Goal: Use online tool/utility: Utilize a website feature to perform a specific function

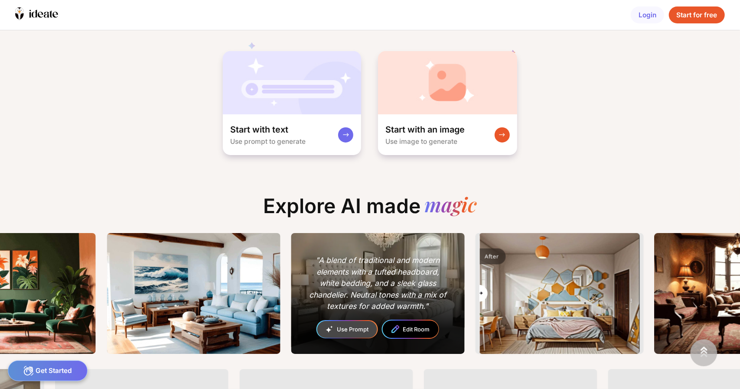
drag, startPoint x: 560, startPoint y: 295, endPoint x: 417, endPoint y: 305, distance: 144.2
type input "*"
click at [480, 304] on input "range" at bounding box center [559, 294] width 159 height 121
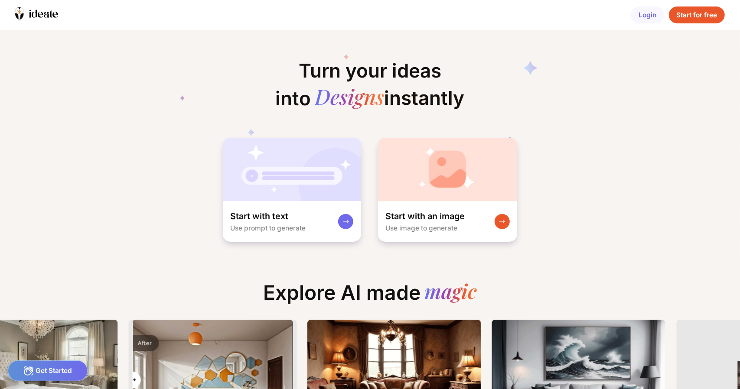
click at [685, 13] on div "Start for free" at bounding box center [697, 15] width 56 height 17
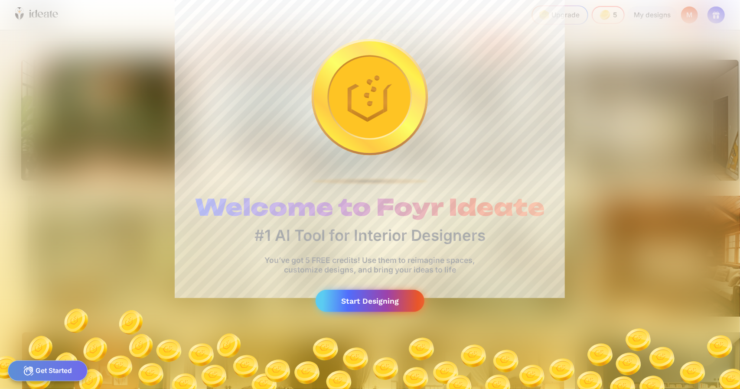
click at [356, 302] on div "Start Designing" at bounding box center [370, 301] width 109 height 22
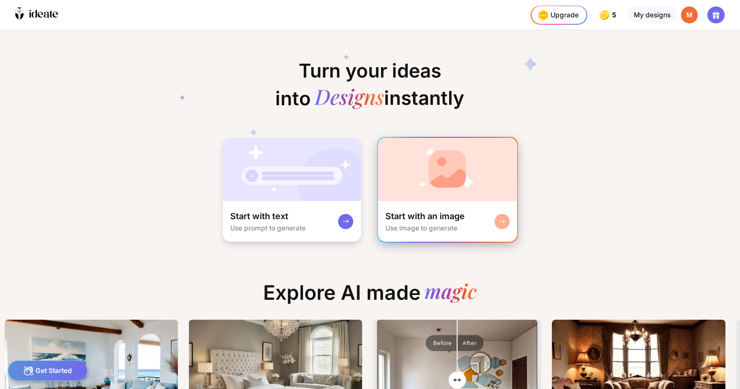
click at [482, 216] on div "Start with an image Use image to generate" at bounding box center [447, 221] width 139 height 41
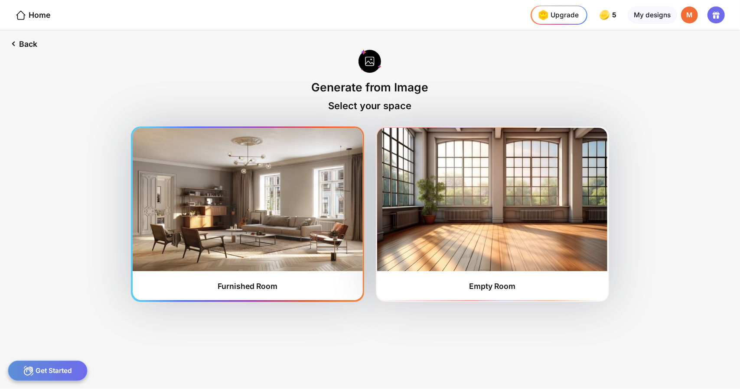
click at [252, 191] on img at bounding box center [248, 199] width 230 height 143
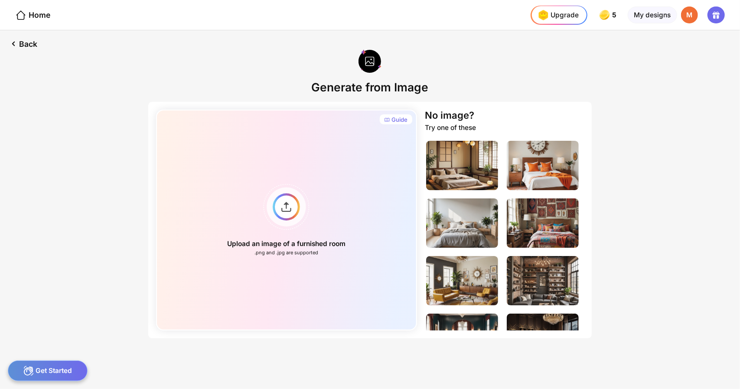
click at [31, 67] on div "Back Generate from Image Guide Upload an image of a furnished room .png and .jp…" at bounding box center [370, 209] width 740 height 359
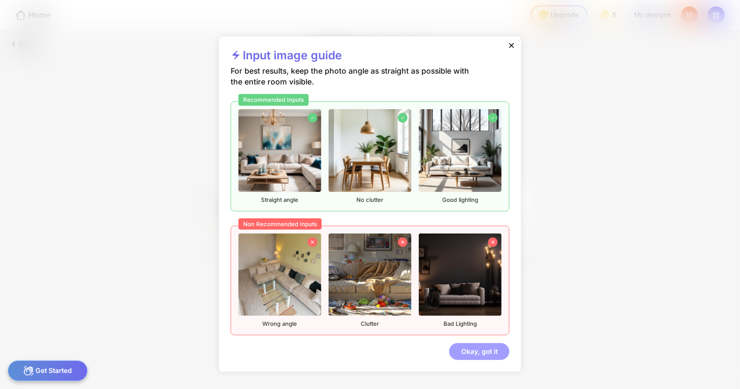
click at [471, 352] on div "Okay, got it" at bounding box center [479, 351] width 60 height 17
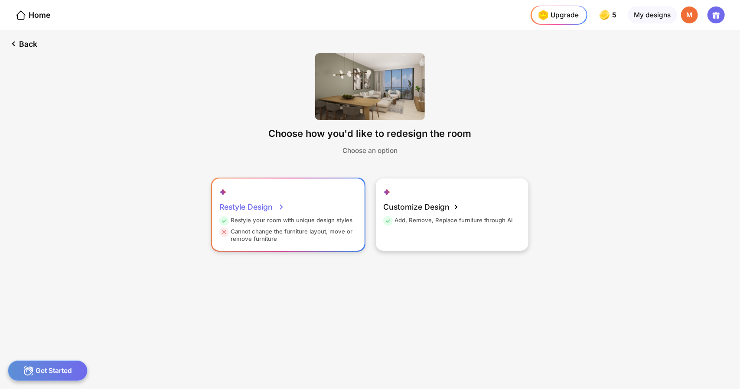
click at [281, 218] on div "Restyle your room with unique design styles" at bounding box center [285, 222] width 133 height 11
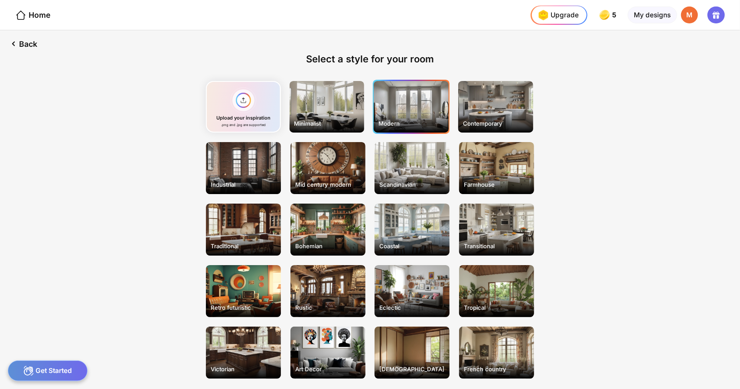
click at [419, 113] on div "Modern" at bounding box center [411, 107] width 75 height 52
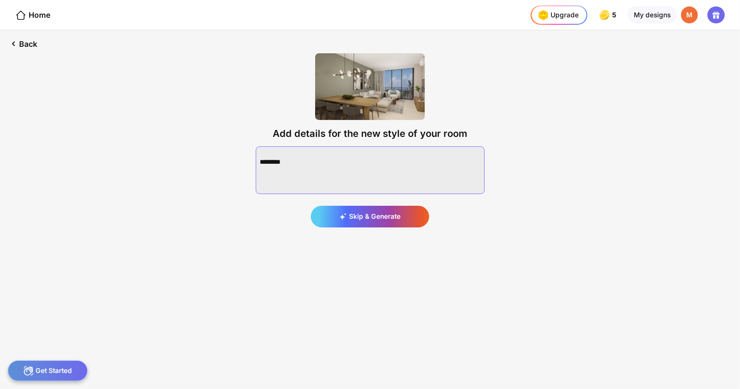
click at [410, 155] on textarea at bounding box center [370, 170] width 229 height 48
type textarea "*"
click at [325, 165] on textarea at bounding box center [370, 170] width 229 height 48
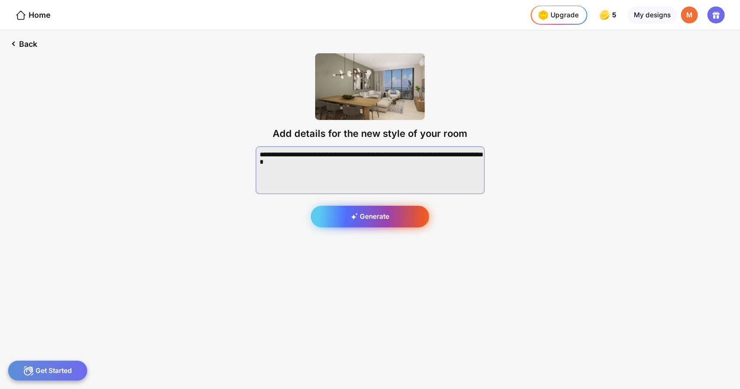
type textarea "**********"
click at [371, 215] on div "Generate" at bounding box center [370, 217] width 118 height 22
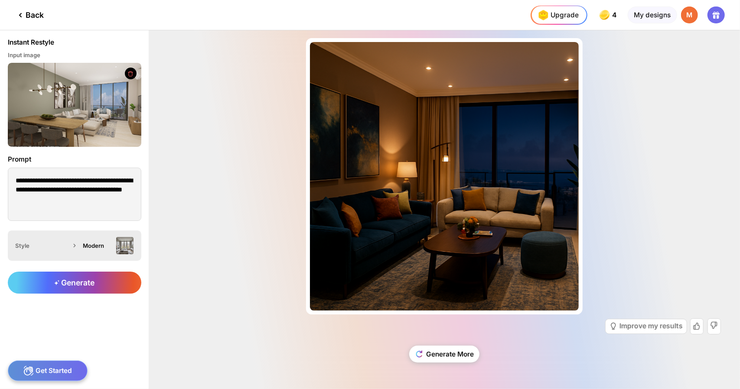
click at [74, 244] on icon at bounding box center [74, 245] width 9 height 9
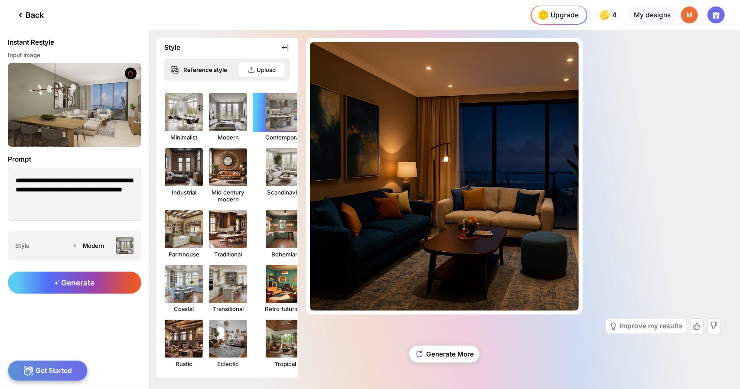
click at [277, 111] on img at bounding box center [285, 112] width 42 height 42
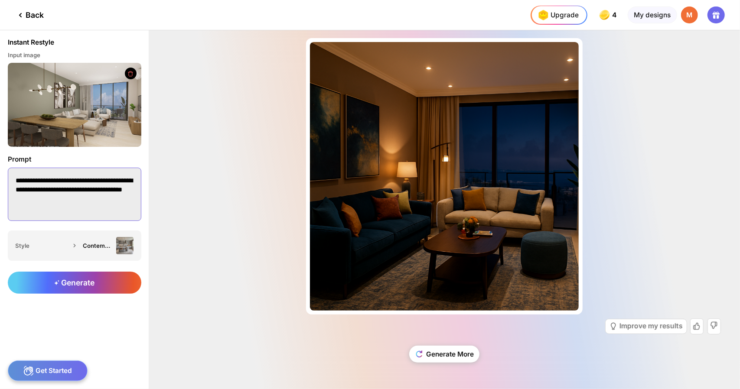
drag, startPoint x: 45, startPoint y: 197, endPoint x: 0, endPoint y: 177, distance: 49.3
click at [0, 177] on div "**********" at bounding box center [74, 189] width 149 height 84
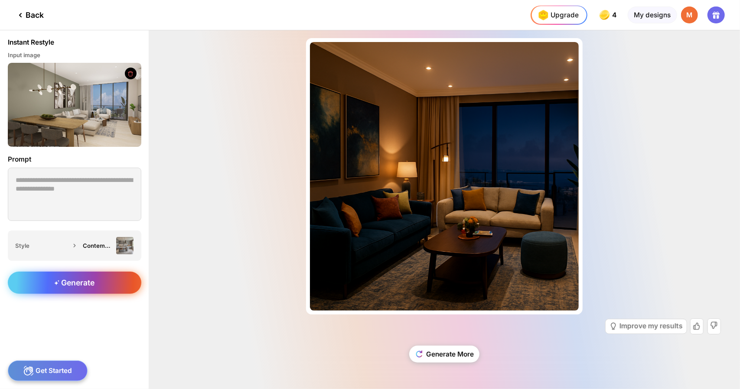
click at [81, 281] on span "Generate" at bounding box center [74, 282] width 40 height 9
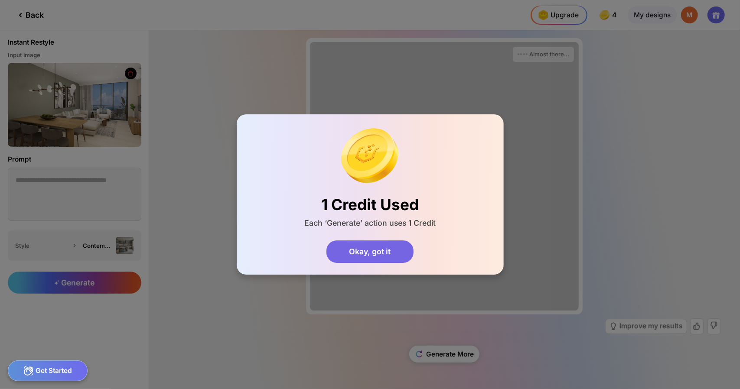
click at [372, 248] on div "Okay, got it" at bounding box center [370, 252] width 88 height 23
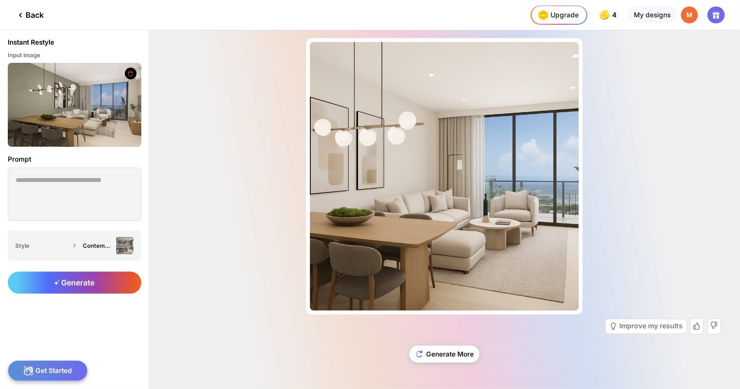
click at [686, 173] on div "Almost there... Edit Design Improve my results Generate More" at bounding box center [444, 209] width 591 height 359
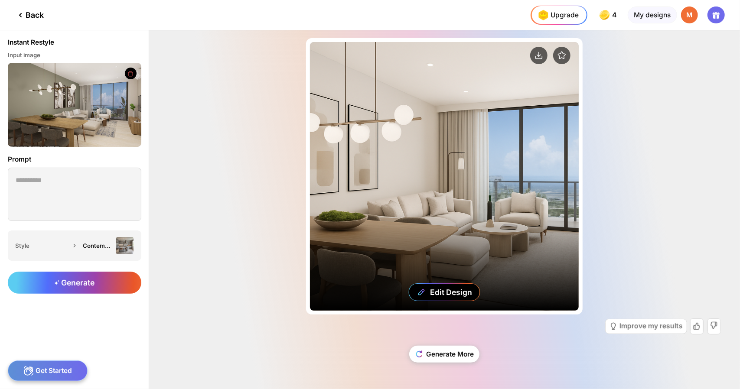
click at [373, 194] on div "Edit Design" at bounding box center [444, 176] width 269 height 269
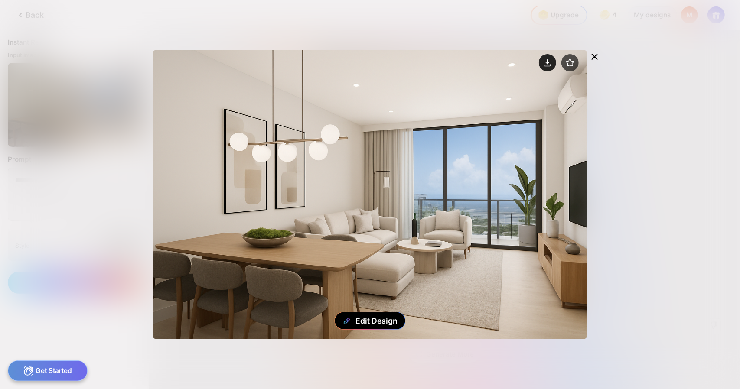
drag, startPoint x: 366, startPoint y: 188, endPoint x: 544, endPoint y: 64, distance: 217.3
click at [544, 64] on circle at bounding box center [547, 62] width 17 height 17
click at [546, 63] on circle at bounding box center [547, 62] width 17 height 17
click at [648, 109] on div "Edit Design" at bounding box center [370, 194] width 740 height 389
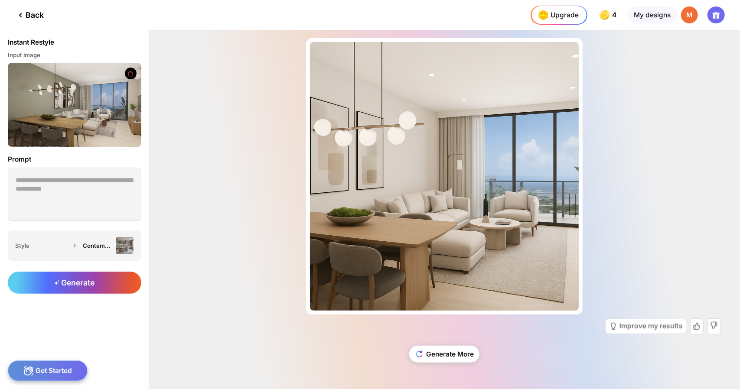
click at [696, 49] on div "Almost there... Edit Design Improve my results Generate More" at bounding box center [444, 209] width 591 height 359
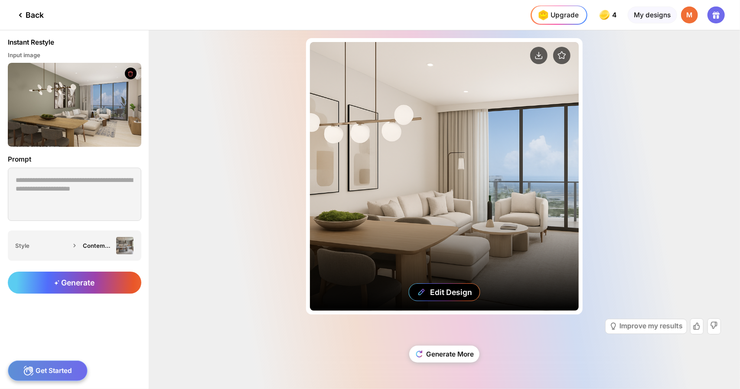
click at [499, 117] on div "Edit Design" at bounding box center [444, 176] width 269 height 269
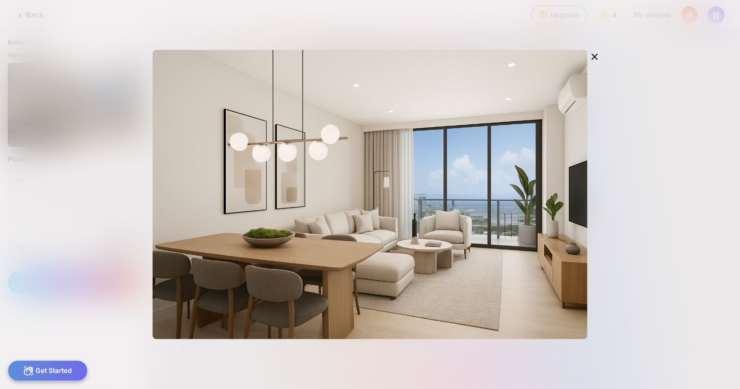
type textarea "**********"
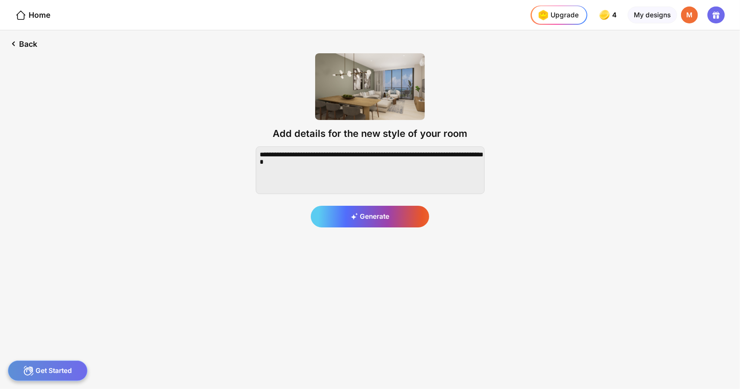
click at [100, 108] on div "Back Add details for the new style of your room Generate" at bounding box center [370, 209] width 740 height 359
click at [334, 95] on img at bounding box center [370, 86] width 110 height 67
drag, startPoint x: 329, startPoint y: 168, endPoint x: 230, endPoint y: 148, distance: 100.8
click at [230, 148] on div "Back Add details for the new style of your room Generate" at bounding box center [370, 209] width 740 height 359
click at [205, 352] on div "Back Add details for the new style of your room Generate" at bounding box center [370, 209] width 740 height 359
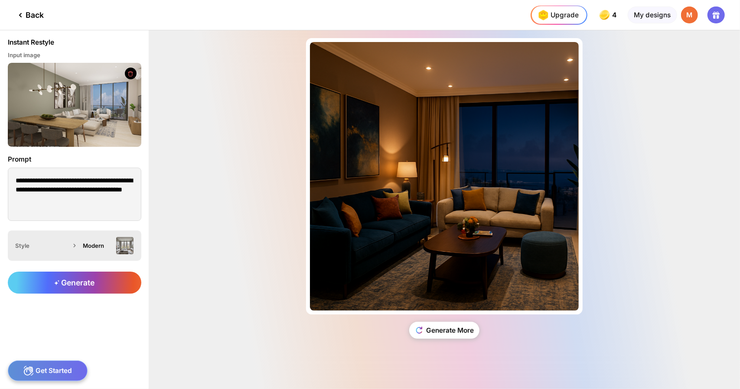
click at [75, 246] on icon at bounding box center [74, 245] width 9 height 9
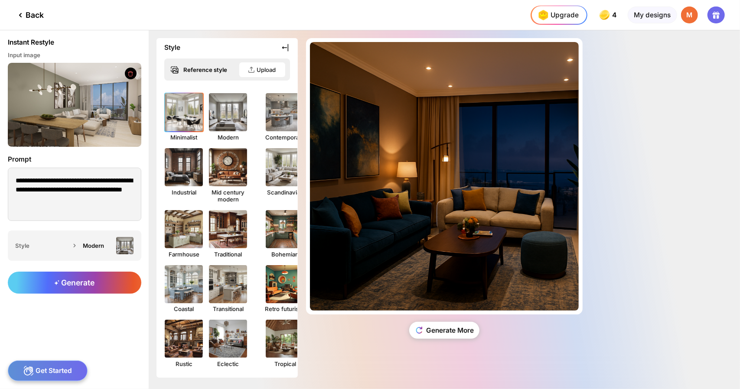
click at [186, 109] on img at bounding box center [184, 112] width 42 height 42
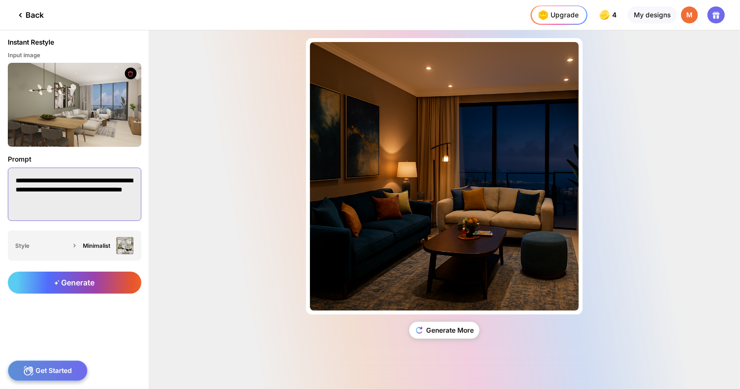
drag, startPoint x: 67, startPoint y: 201, endPoint x: 1, endPoint y: 176, distance: 70.5
click at [1, 176] on div "**********" at bounding box center [74, 189] width 149 height 84
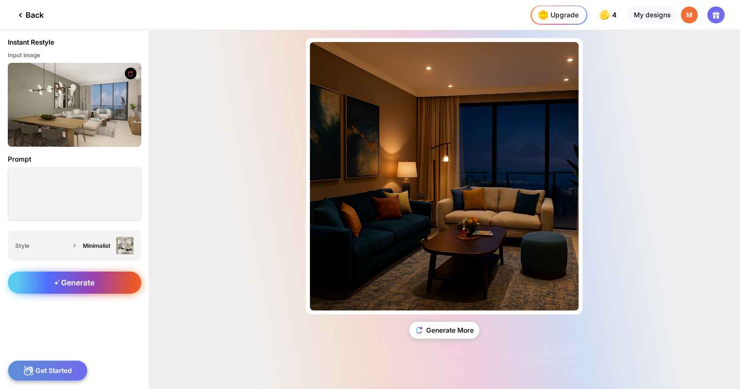
click at [68, 285] on span "Generate" at bounding box center [74, 282] width 40 height 9
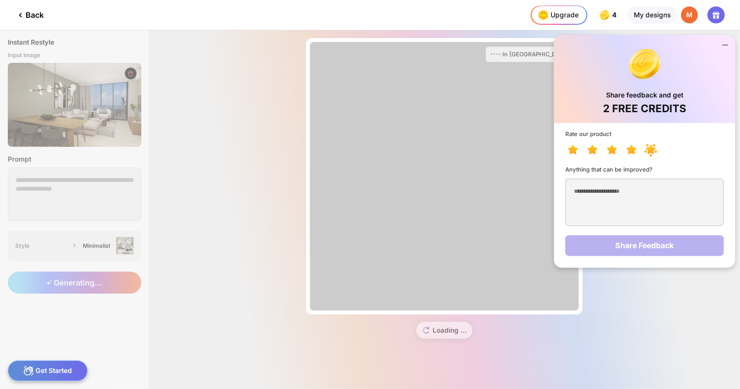
click at [652, 148] on icon at bounding box center [651, 150] width 10 height 10
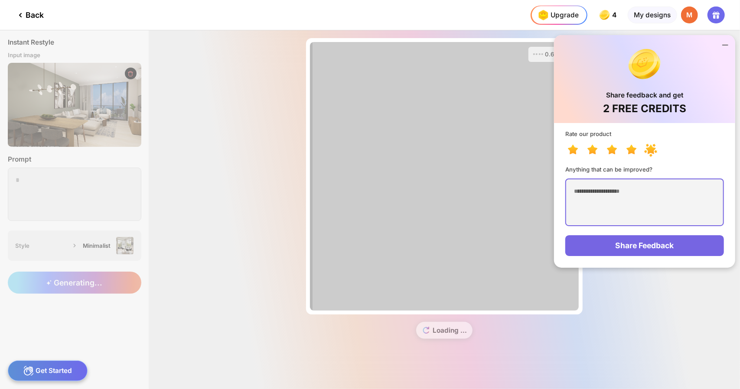
click at [578, 183] on textarea at bounding box center [644, 203] width 158 height 48
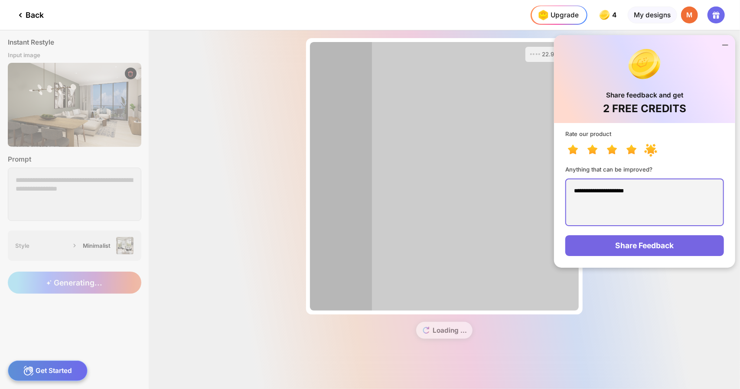
click at [576, 190] on textarea "**********" at bounding box center [644, 203] width 158 height 48
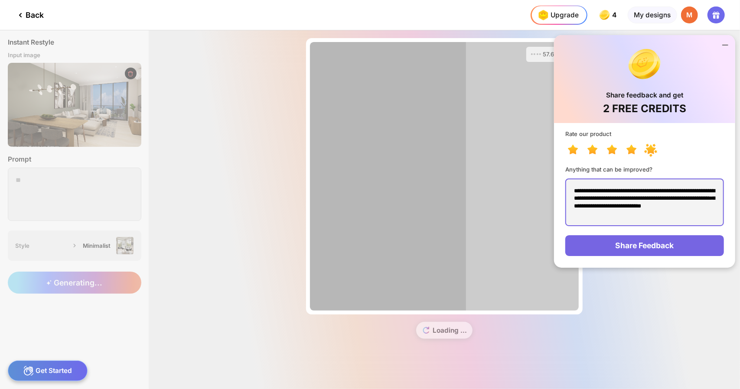
click at [589, 215] on textarea "**********" at bounding box center [644, 203] width 158 height 48
type textarea "**********"
click at [631, 150] on icon at bounding box center [631, 150] width 10 height 10
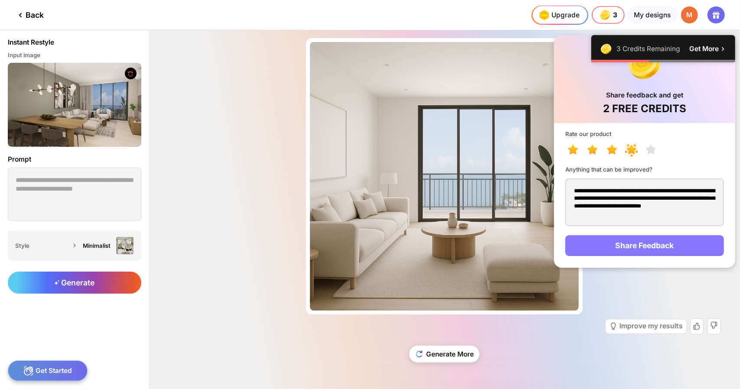
click at [646, 245] on div "Share Feedback" at bounding box center [644, 245] width 158 height 21
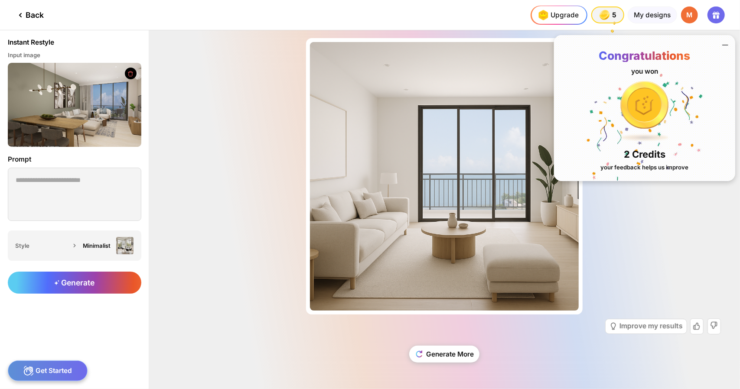
click at [625, 246] on div "Almost there... Edit Design Improve my results Generate More" at bounding box center [444, 209] width 591 height 359
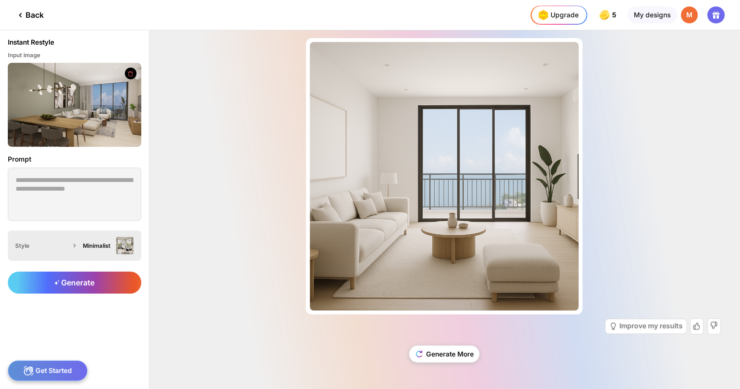
click at [75, 244] on icon at bounding box center [74, 245] width 9 height 9
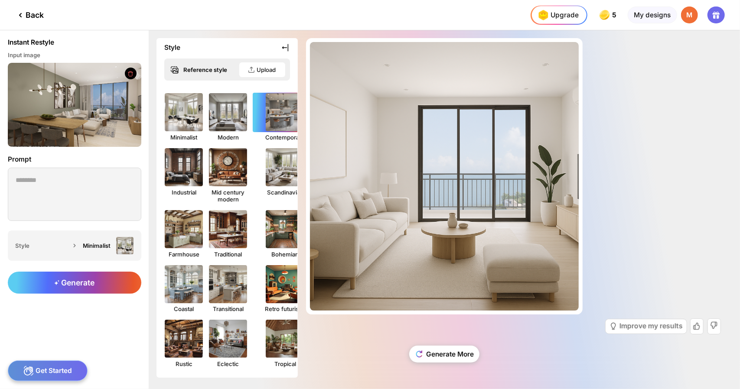
click at [268, 114] on img at bounding box center [285, 112] width 42 height 42
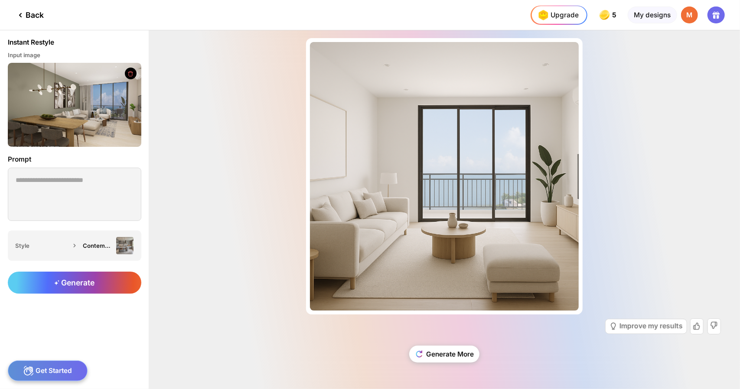
click at [90, 282] on span "Generate" at bounding box center [74, 282] width 40 height 9
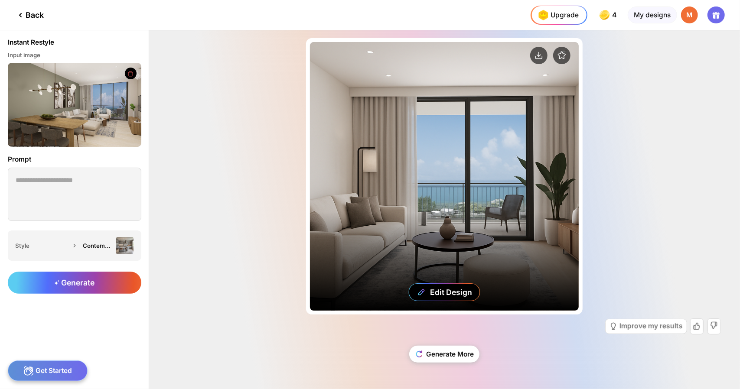
click at [507, 200] on div "Edit Design" at bounding box center [444, 176] width 269 height 269
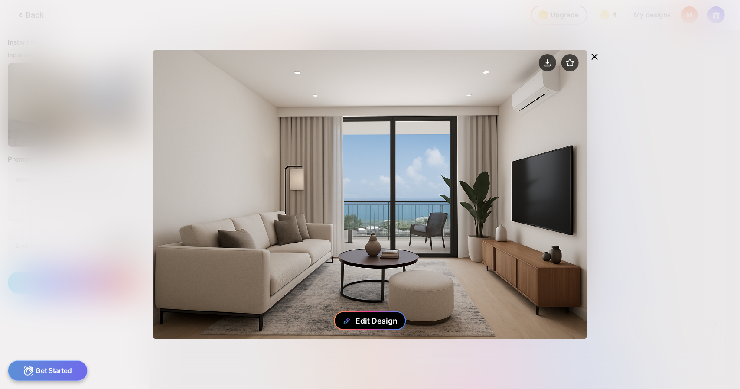
click at [368, 321] on div "Edit Design" at bounding box center [376, 320] width 42 height 9
